Goal: Information Seeking & Learning: Understand process/instructions

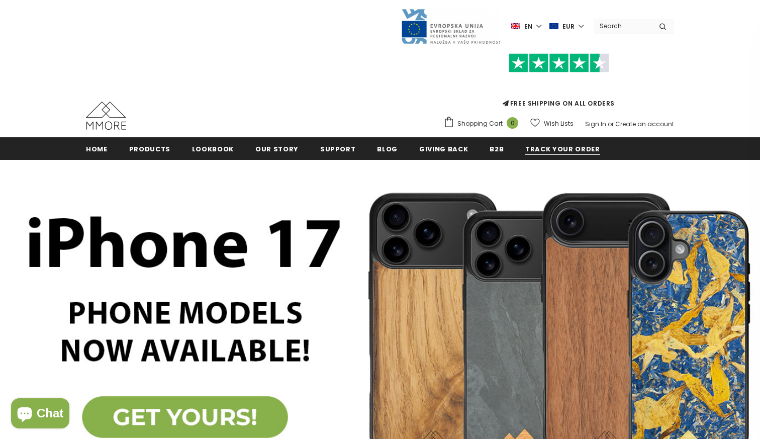
click at [533, 147] on span "Track your order" at bounding box center [563, 149] width 74 height 10
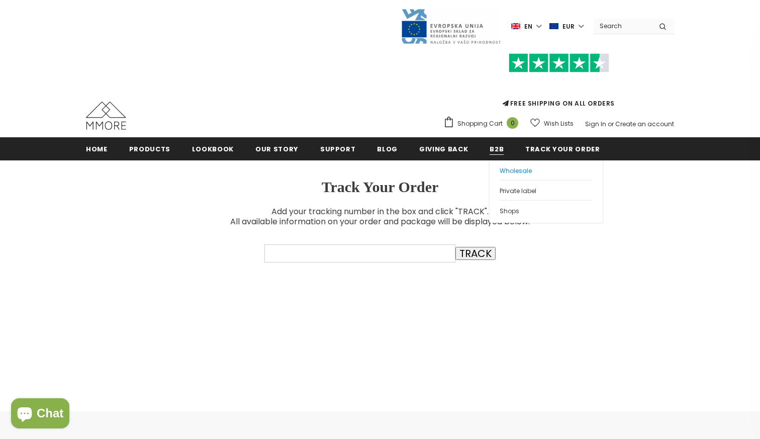
click at [500, 179] on link "Wholesale" at bounding box center [546, 170] width 93 height 20
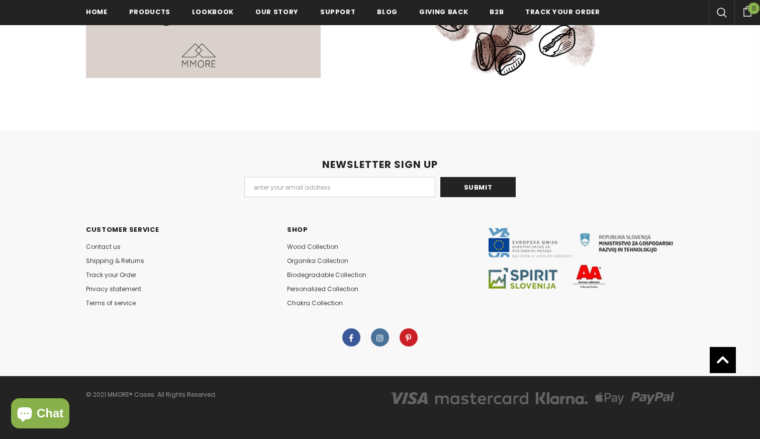
scroll to position [1486, 0]
click at [114, 247] on span "Contact us" at bounding box center [103, 246] width 35 height 9
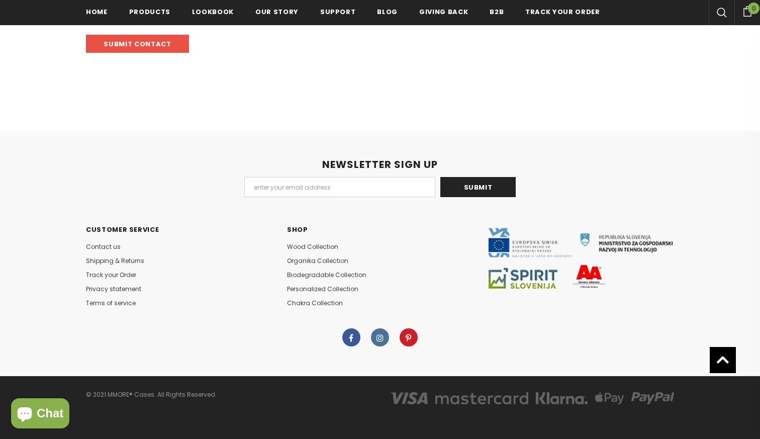
scroll to position [466, 0]
click at [113, 263] on span "Shipping & Returns" at bounding box center [115, 260] width 58 height 9
